Goal: Task Accomplishment & Management: Complete application form

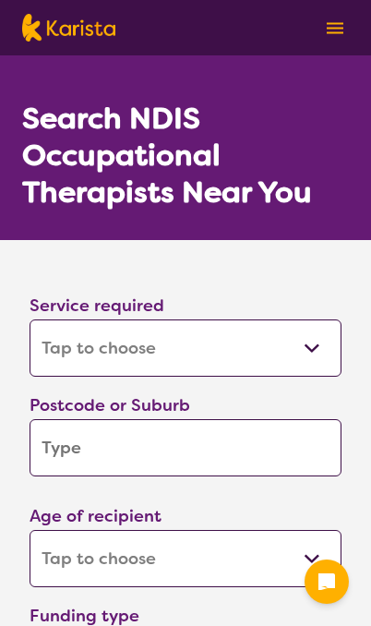
select select "[MEDICAL_DATA]"
click at [295, 442] on input "search" at bounding box center [186, 447] width 312 height 57
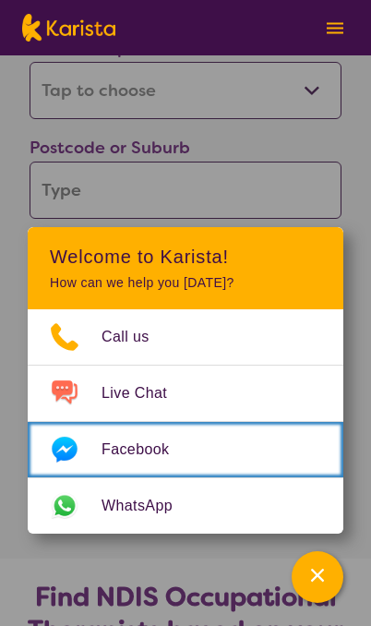
click at [252, 462] on link "Facebook" at bounding box center [186, 449] width 316 height 55
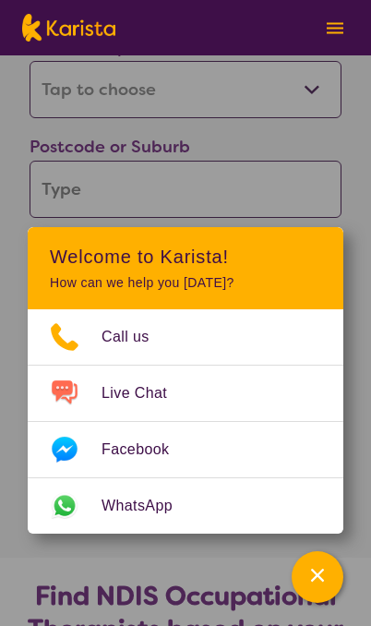
click at [312, 163] on input "search" at bounding box center [186, 189] width 312 height 57
click at [315, 191] on input "search" at bounding box center [186, 190] width 312 height 57
click at [318, 163] on input "search" at bounding box center [186, 190] width 312 height 57
click at [323, 589] on div "Channel Menu" at bounding box center [317, 577] width 37 height 41
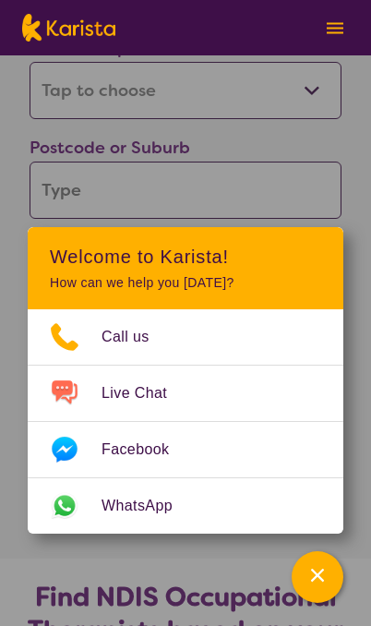
scroll to position [259, 0]
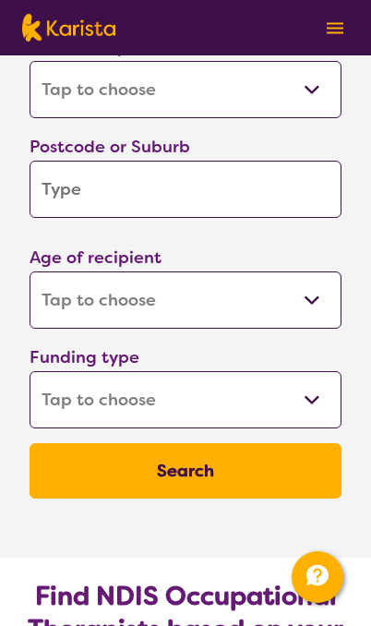
click at [267, 198] on input "search" at bounding box center [186, 189] width 312 height 57
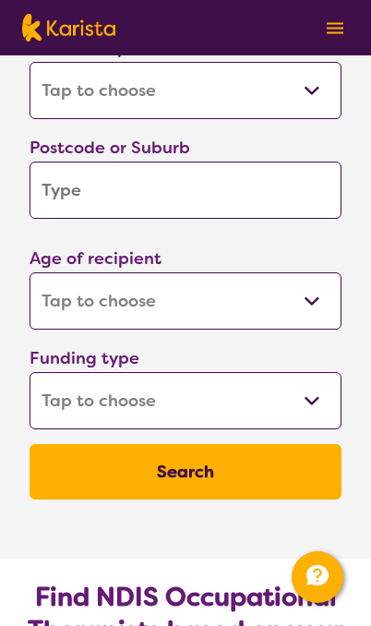
type input "2287"
click at [312, 309] on select "Early Childhood - 0 to 9 Child - 10 to 11 Adolescent - 12 to 17 Adult - 18 to 6…" at bounding box center [186, 300] width 312 height 57
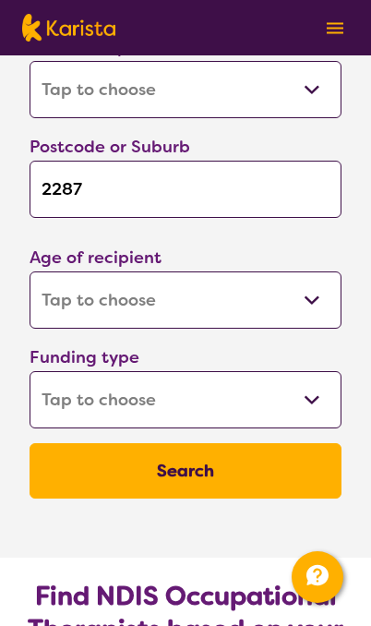
select select "EC"
click at [315, 409] on select "Home Care Package (HCP) National Disability Insurance Scheme (NDIS) I don't know" at bounding box center [186, 399] width 312 height 57
select select "NDIS"
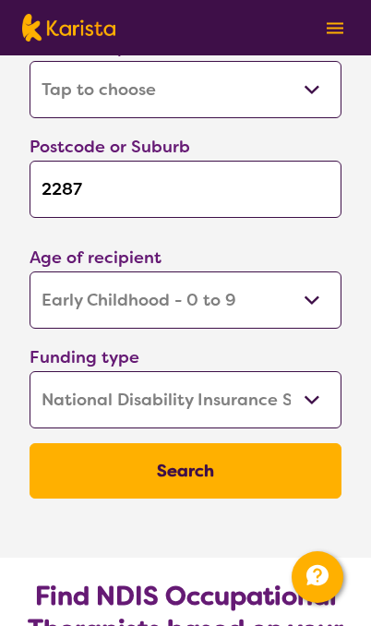
select select "NDIS"
click at [267, 478] on button "Search" at bounding box center [186, 470] width 312 height 55
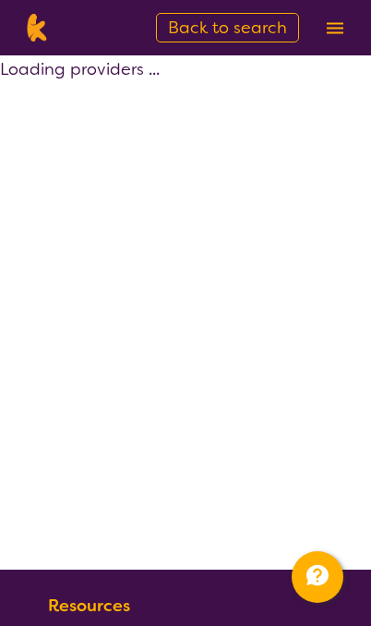
select select "by_score"
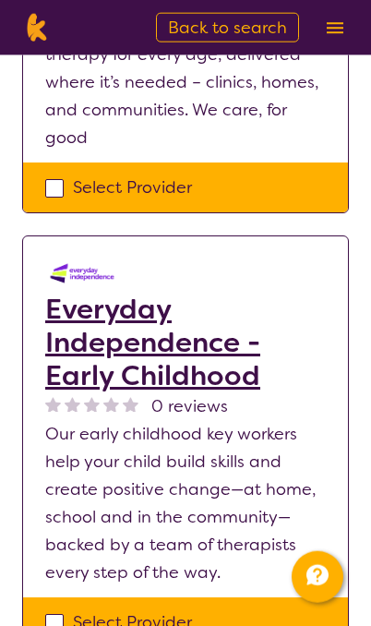
scroll to position [803, 0]
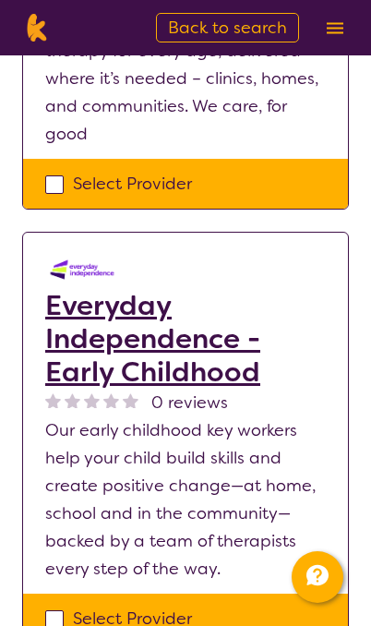
click at [224, 335] on h2 "Everyday Independence - Early Childhood" at bounding box center [185, 339] width 281 height 100
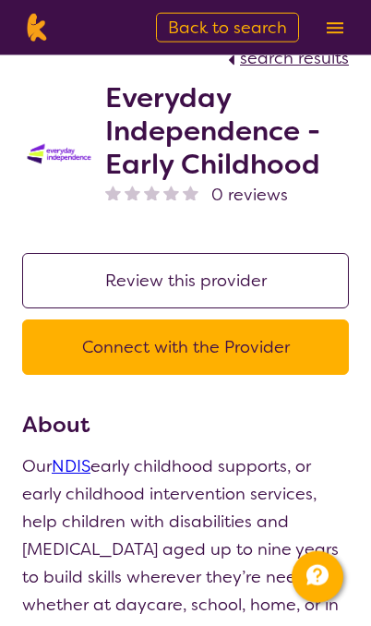
scroll to position [42, 0]
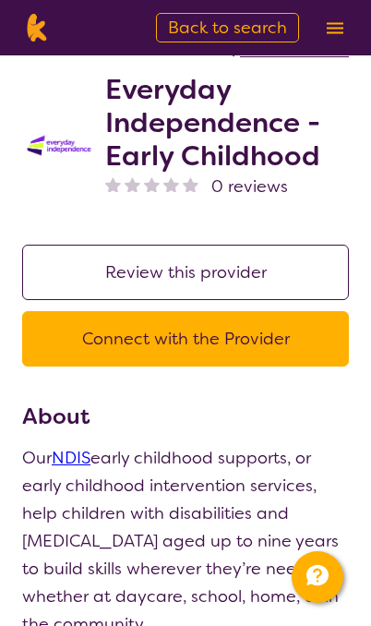
click at [266, 338] on button "Connect with the Provider" at bounding box center [185, 338] width 327 height 55
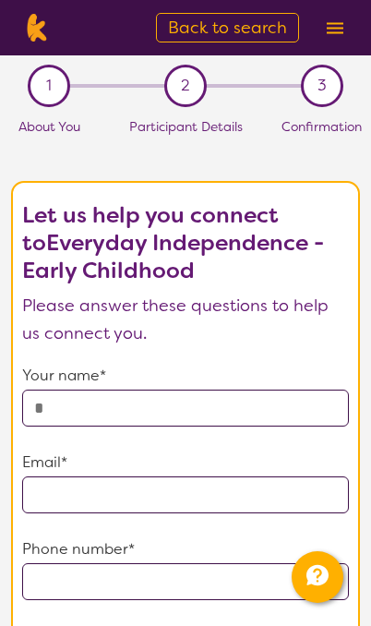
click at [239, 393] on input "text" at bounding box center [185, 408] width 327 height 37
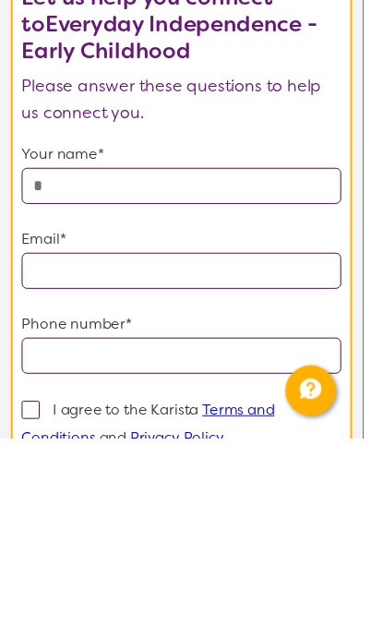
type input "**********"
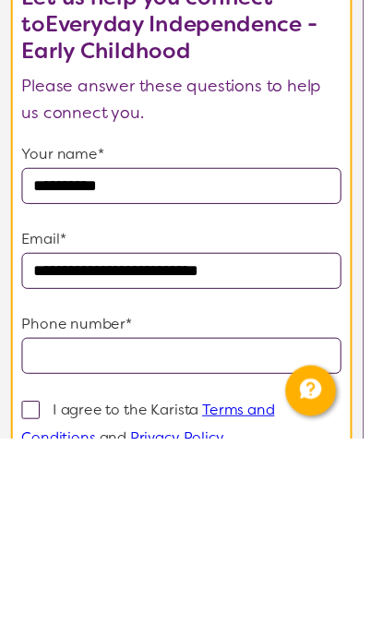
type input "**********"
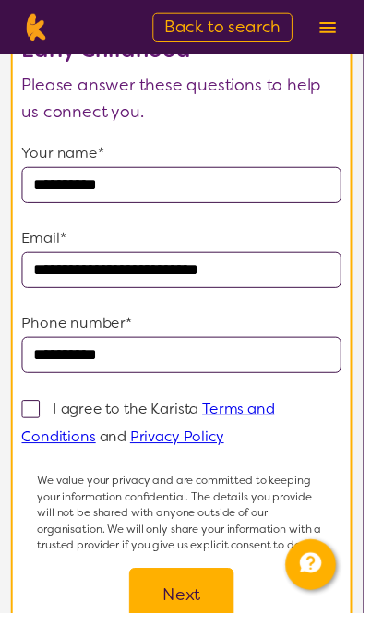
click at [27, 428] on label "I agree to the Karista Terms and Conditions and Privacy Policy" at bounding box center [151, 431] width 259 height 51
click at [229, 440] on input "I agree to the Karista Terms and Conditions and Privacy Policy" at bounding box center [235, 446] width 12 height 12
checkbox input "true"
click at [213, 625] on button "Next" at bounding box center [185, 608] width 107 height 55
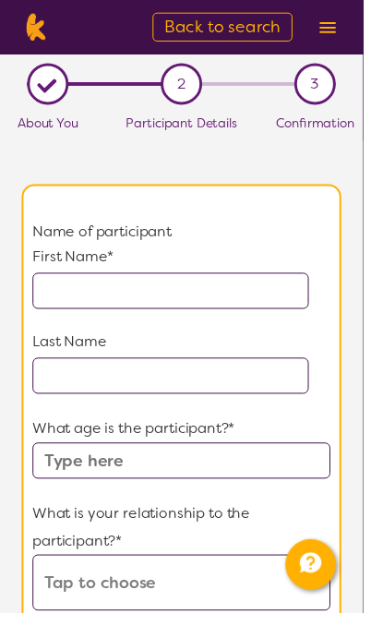
click at [224, 313] on input "text" at bounding box center [174, 297] width 283 height 37
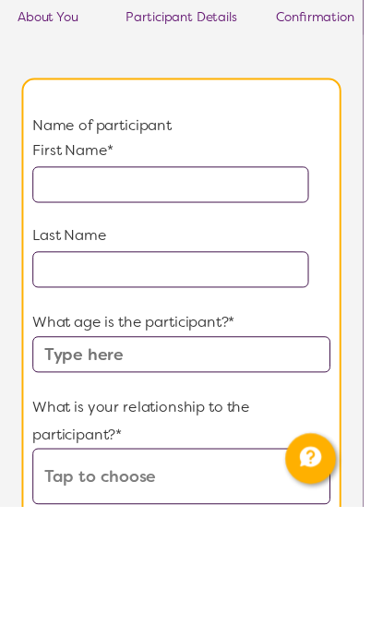
type input "M"
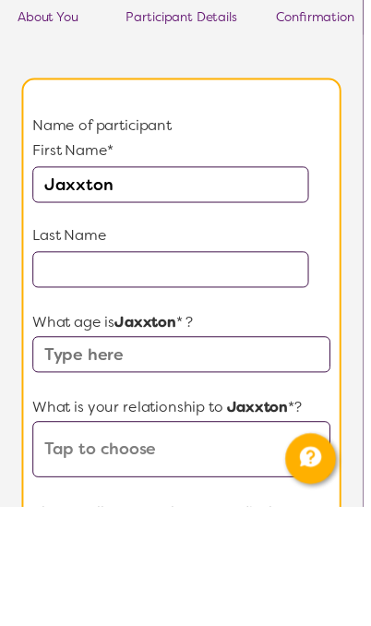
type input "Jaxxton"
click at [265, 366] on input "text" at bounding box center [174, 384] width 283 height 37
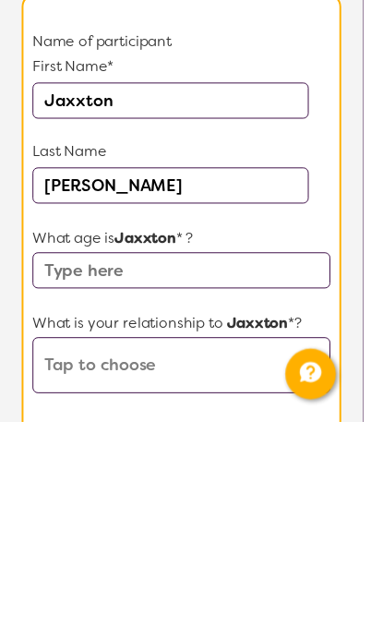
type input "[PERSON_NAME]"
click at [264, 453] on input "text" at bounding box center [185, 471] width 305 height 37
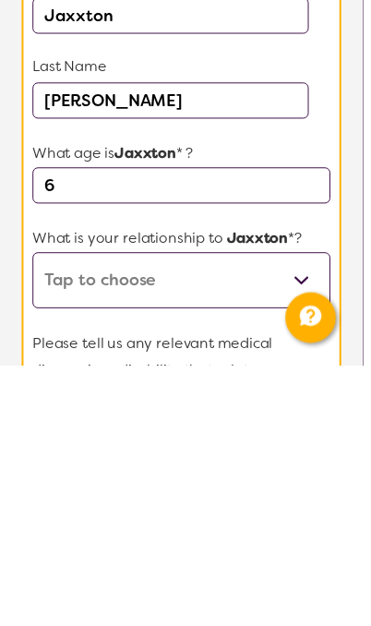
type input "6"
click at [238, 511] on select "This request is for myself I am their parent I am their child I am their spouse…" at bounding box center [185, 539] width 305 height 57
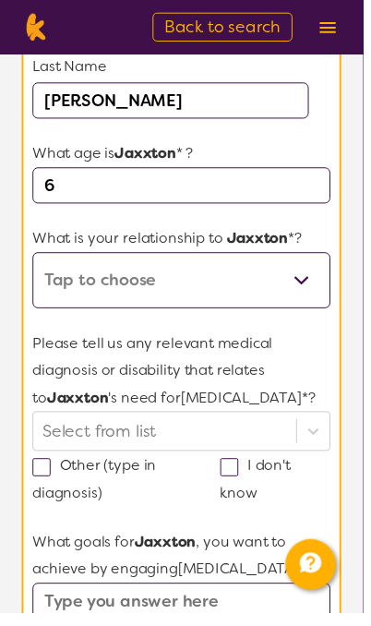
select select "I am their parent"
click at [237, 487] on span at bounding box center [234, 477] width 18 height 18
click at [263, 509] on input "I don't know" at bounding box center [269, 503] width 12 height 12
checkbox input "true"
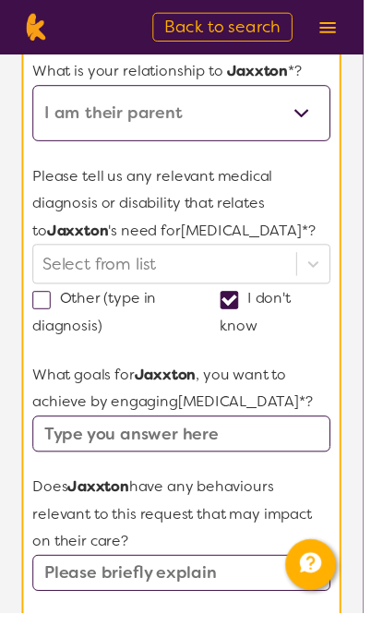
scroll to position [450, 0]
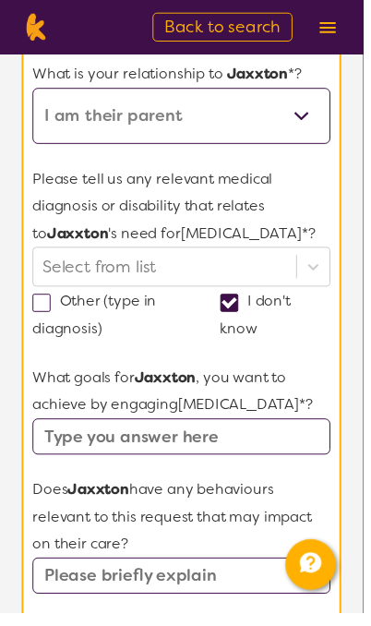
click at [185, 465] on input "text" at bounding box center [185, 446] width 305 height 37
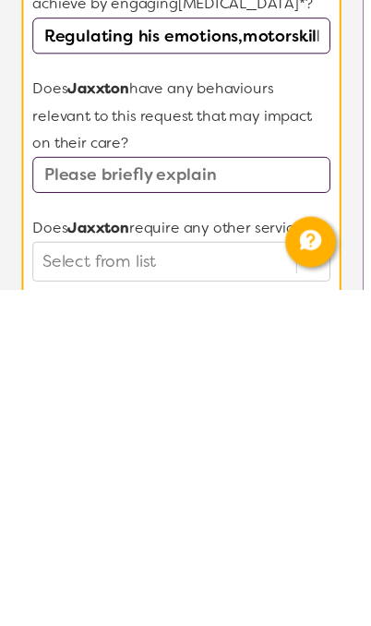
scroll to position [582, 0]
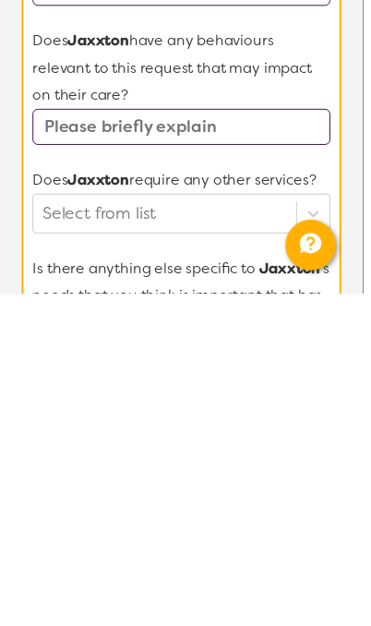
type input "Regulating his emotions,motorskills,"
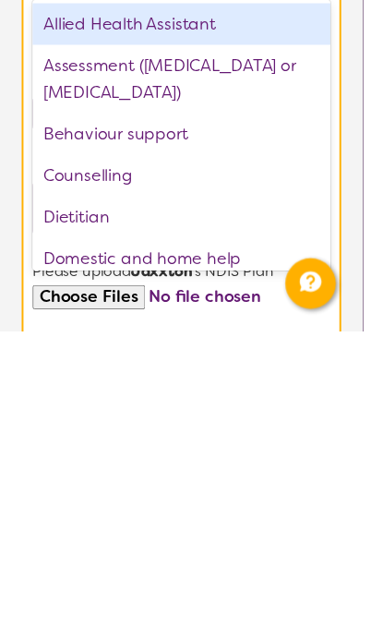
scroll to position [0, 0]
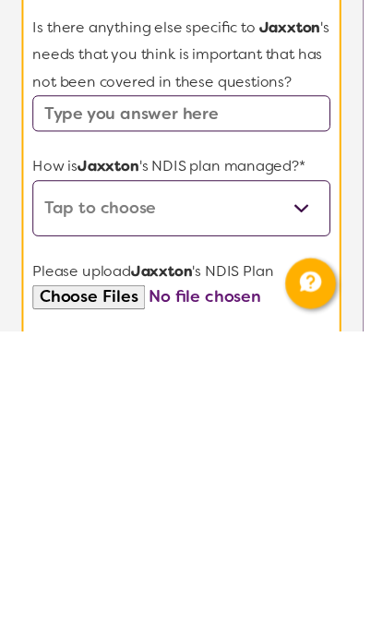
click at [236, 385] on input "text" at bounding box center [185, 403] width 305 height 37
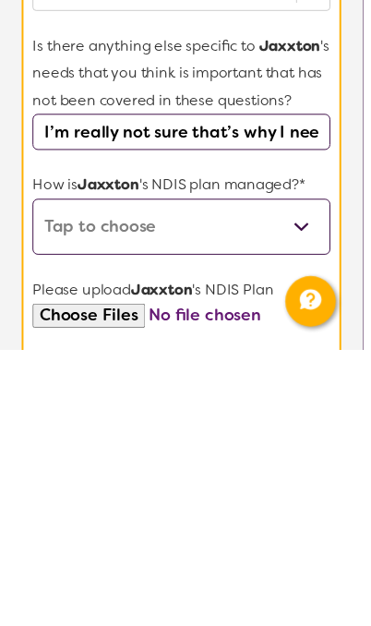
type input "I’m really not sure that’s why I need help"
click at [76, 472] on select "Self-managed NDIS plan Managed by a registered plan management provider (not th…" at bounding box center [185, 500] width 305 height 57
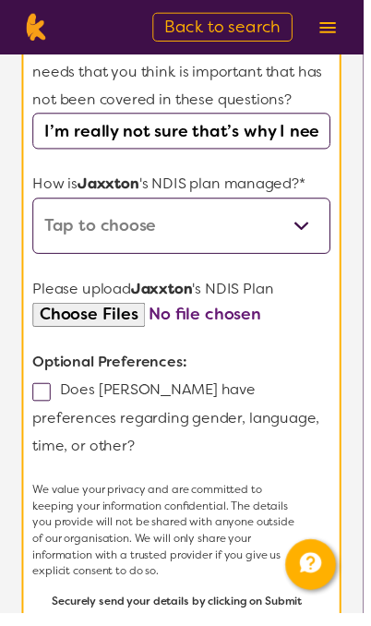
select select "Agency Managed"
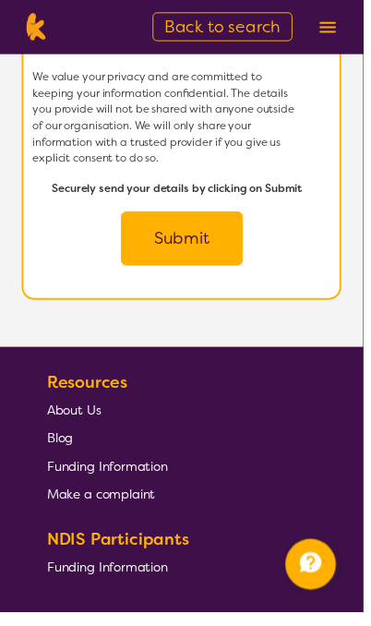
scroll to position [1560, 0]
